Goal: Use online tool/utility: Utilize a website feature to perform a specific function

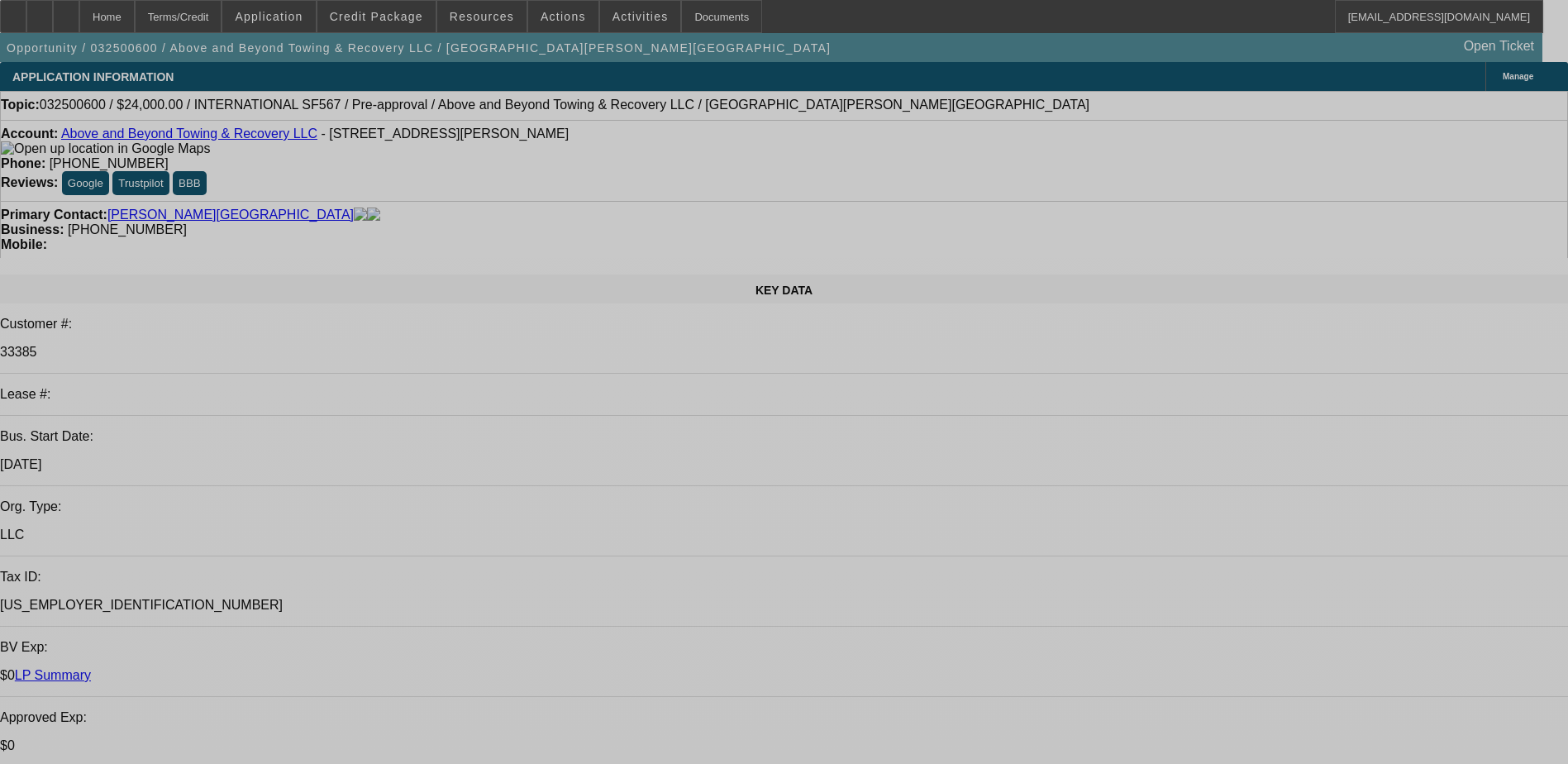
select select "0.2"
select select "1.5"
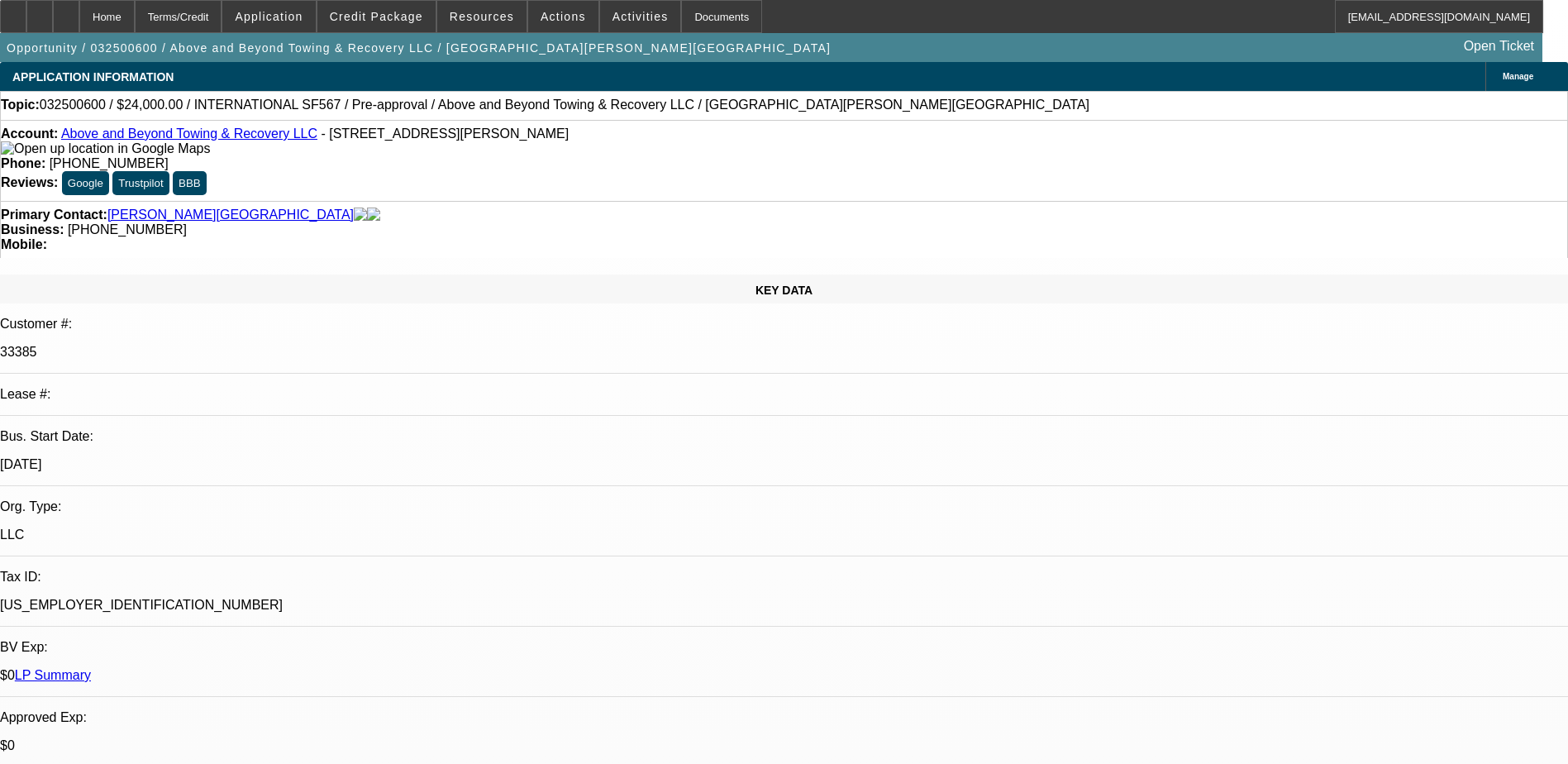
select select "0.1"
select select "0.2"
select select "1.5"
select select "0.1"
select select "0.2"
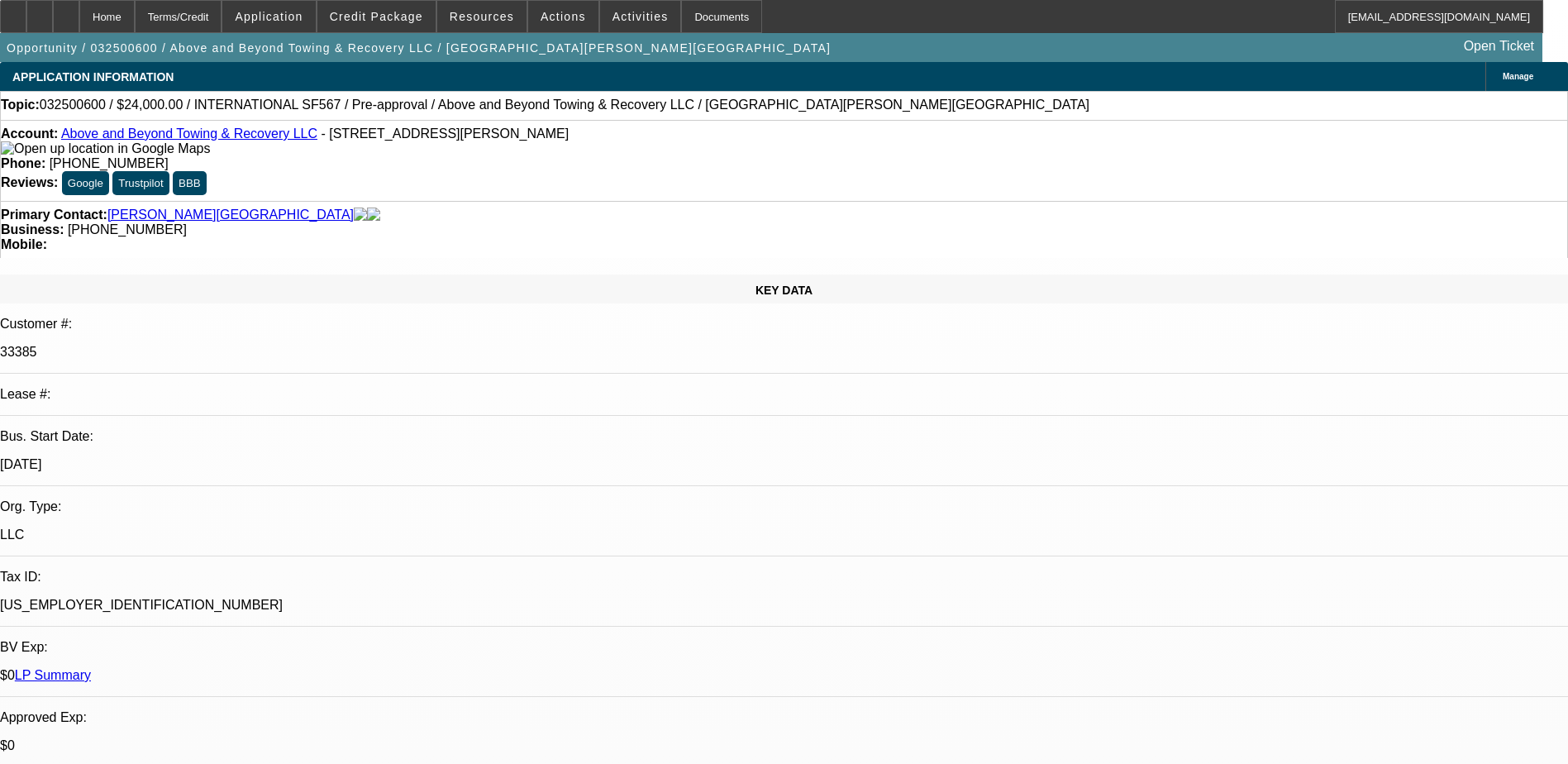
select select "1.5"
select select "0.1"
select select "1"
select select "2"
select select "4"
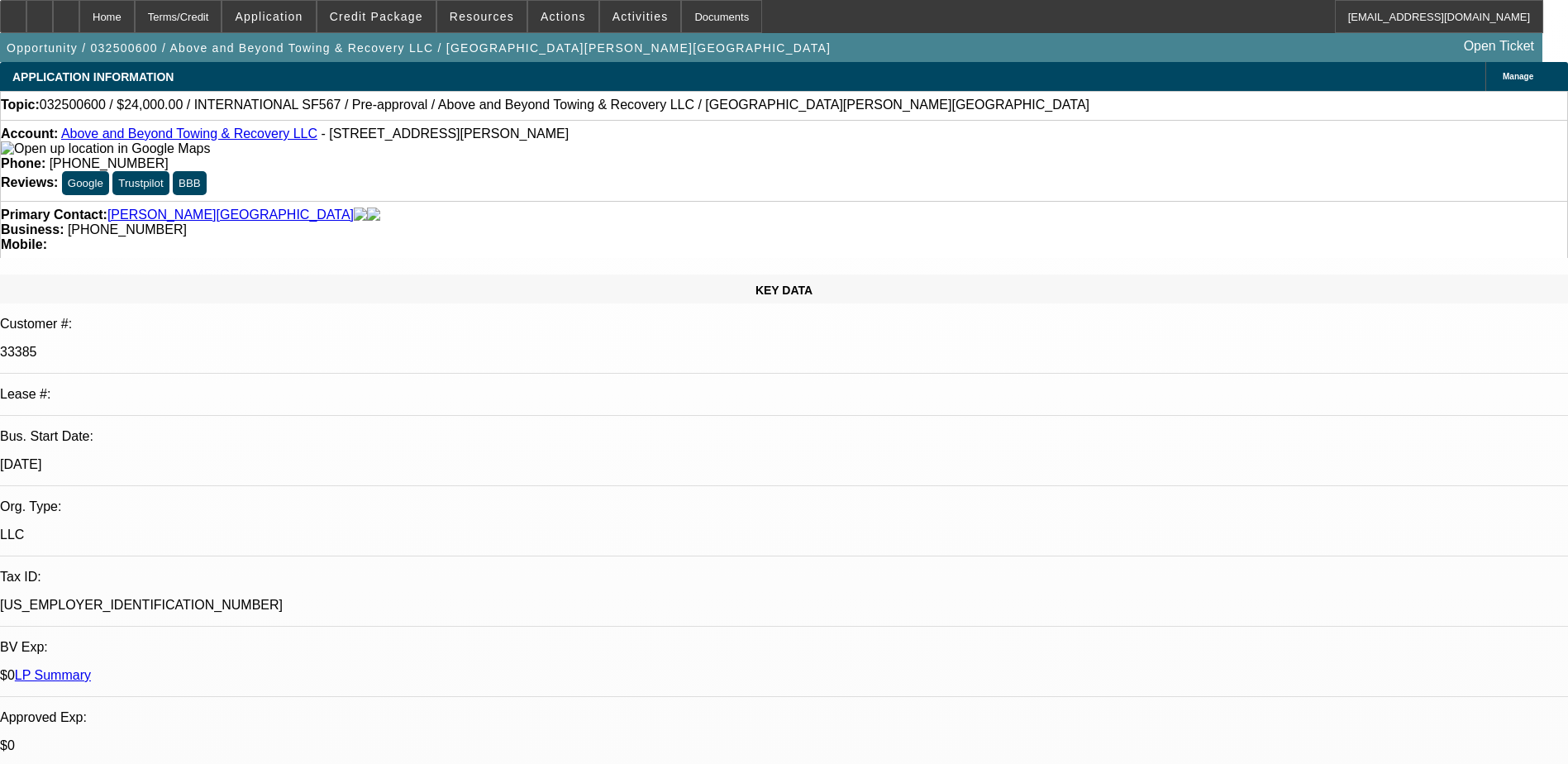
select select "1"
select select "2"
select select "4"
select select "1"
select select "2"
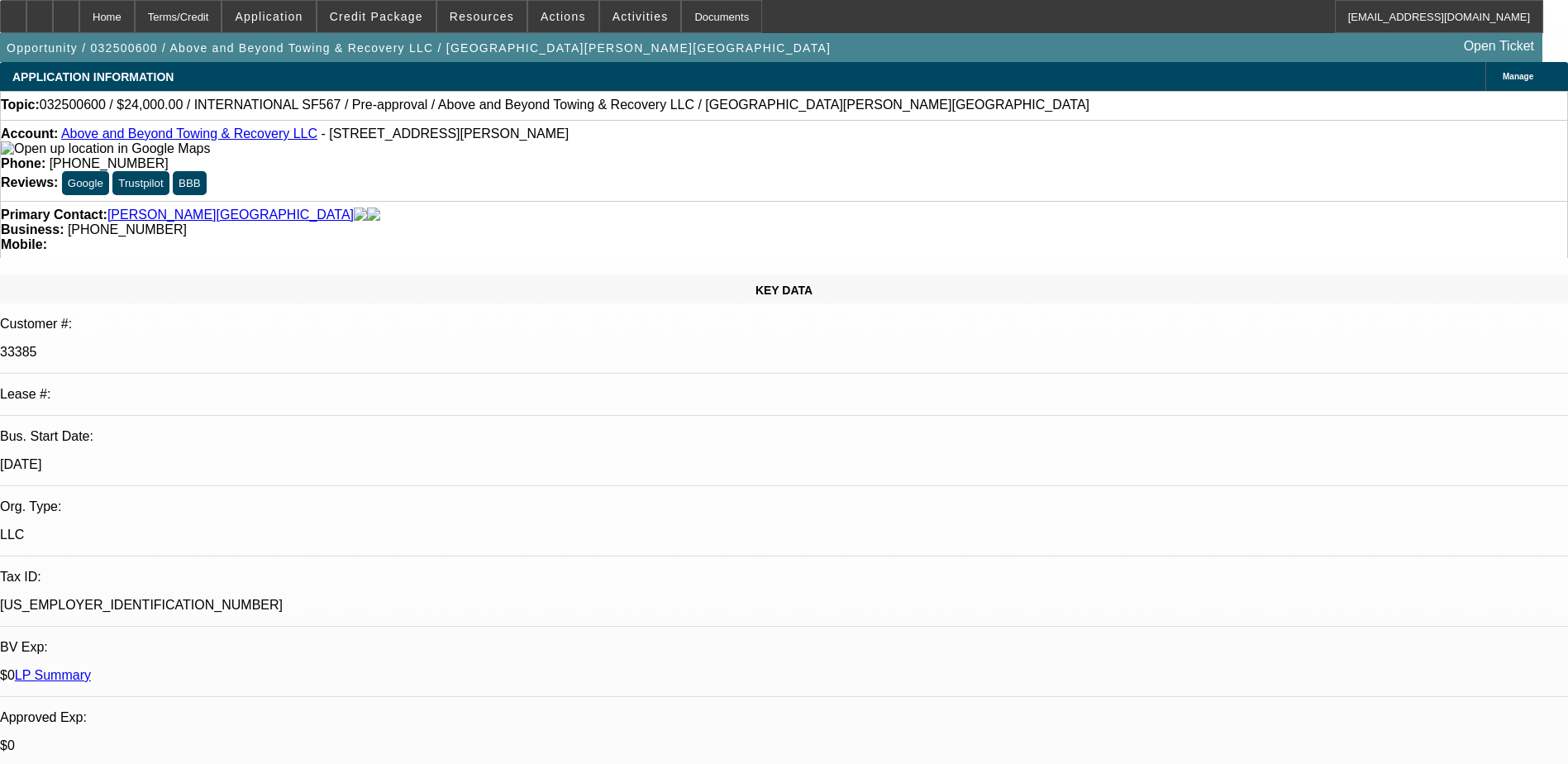
select select "4"
